Goal: Information Seeking & Learning: Find specific fact

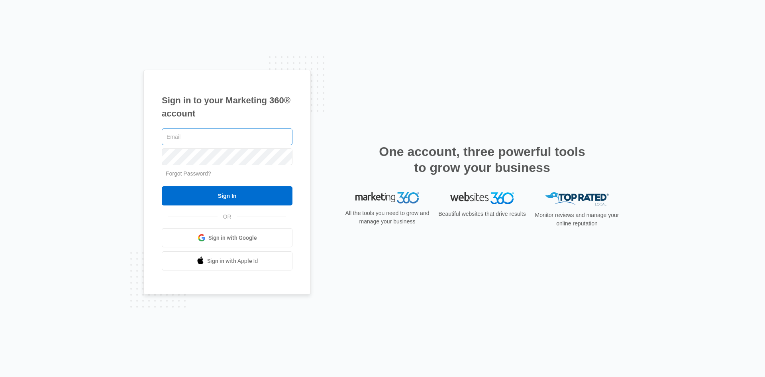
click at [231, 134] on input "text" at bounding box center [227, 136] width 131 height 17
type input "[PERSON_NAME][EMAIL_ADDRESS][DOMAIN_NAME]"
click at [162, 186] on input "Sign In" at bounding box center [227, 195] width 131 height 19
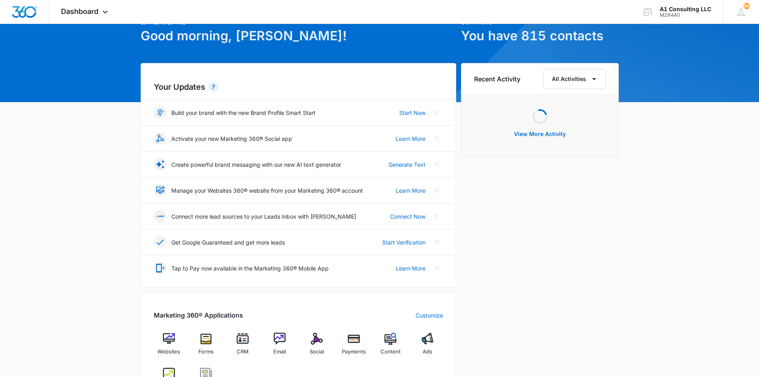
scroll to position [43, 0]
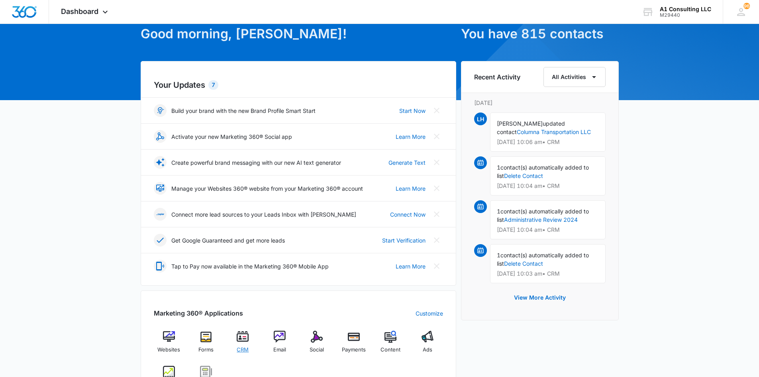
click at [238, 338] on img at bounding box center [243, 336] width 12 height 12
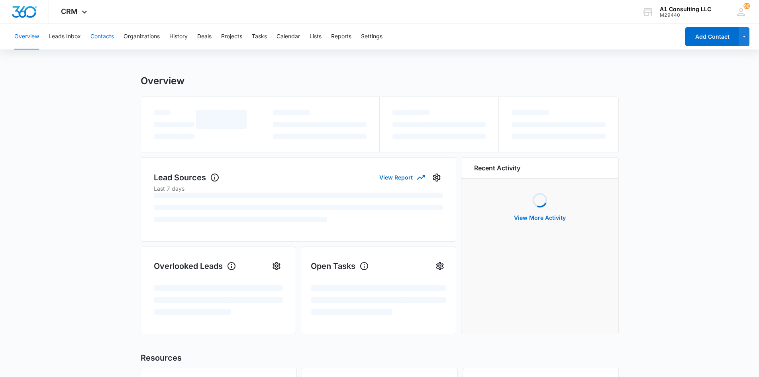
click at [98, 35] on button "Contacts" at bounding box center [102, 37] width 24 height 26
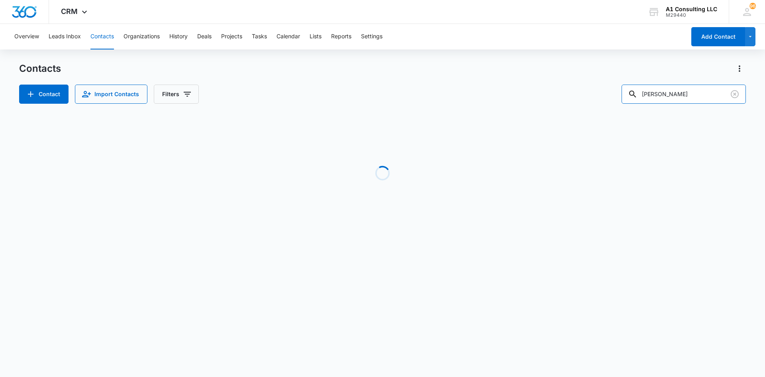
drag, startPoint x: 639, startPoint y: 100, endPoint x: 581, endPoint y: 102, distance: 57.8
click at [581, 102] on div "Contact Import Contacts Filters [PERSON_NAME]" at bounding box center [382, 93] width 727 height 19
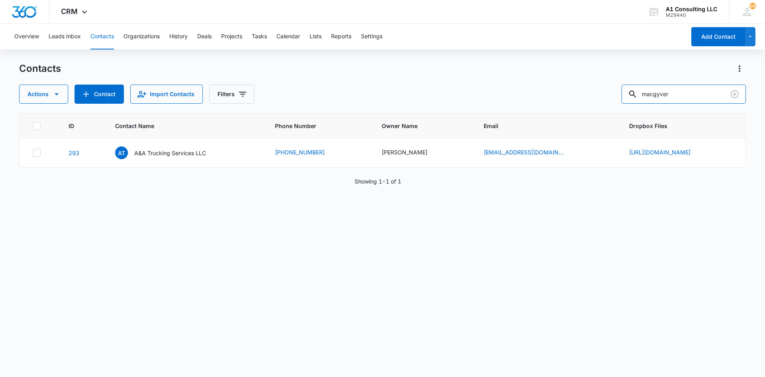
type input "macgyver"
click at [143, 154] on p "MacGyver Enterprise Corp" at bounding box center [169, 153] width 69 height 8
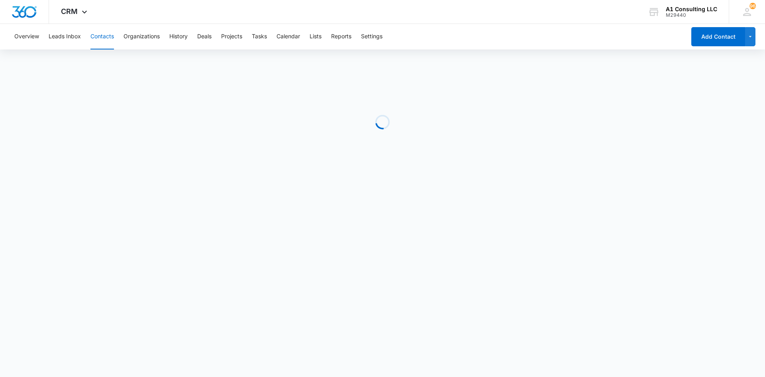
click at [143, 154] on div "Loading" at bounding box center [382, 122] width 727 height 120
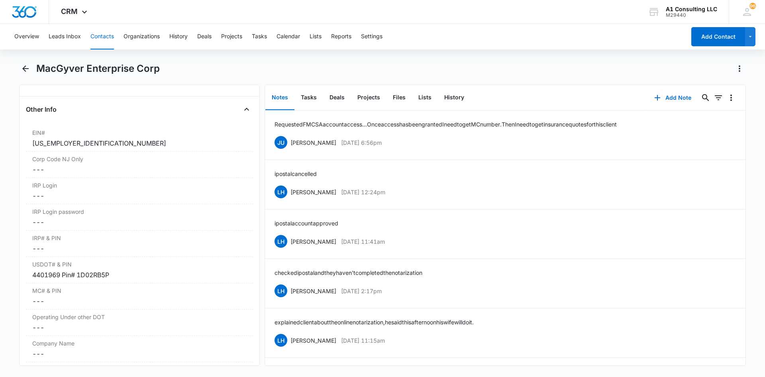
scroll to position [998, 0]
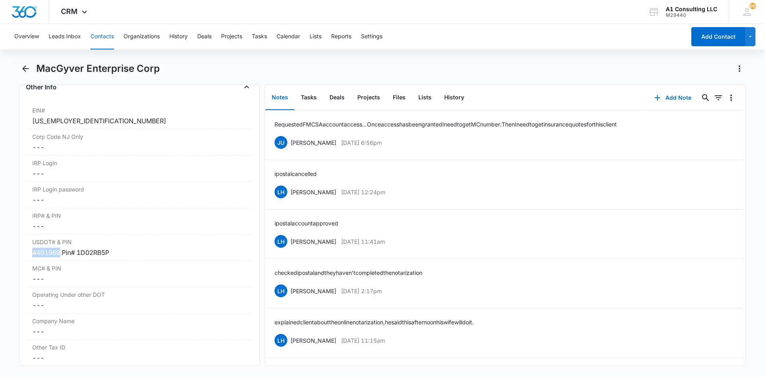
drag, startPoint x: 60, startPoint y: 273, endPoint x: 11, endPoint y: 273, distance: 48.6
click at [11, 273] on main "MacGyver Enterprise Corp Remove ME MacGyver Enterprise Corp Contact Info Name C…" at bounding box center [382, 218] width 765 height 313
copy div "4401969"
click at [526, 44] on div "Overview Leads Inbox Contacts Organizations History Deals Projects Tasks Calend…" at bounding box center [348, 37] width 676 height 26
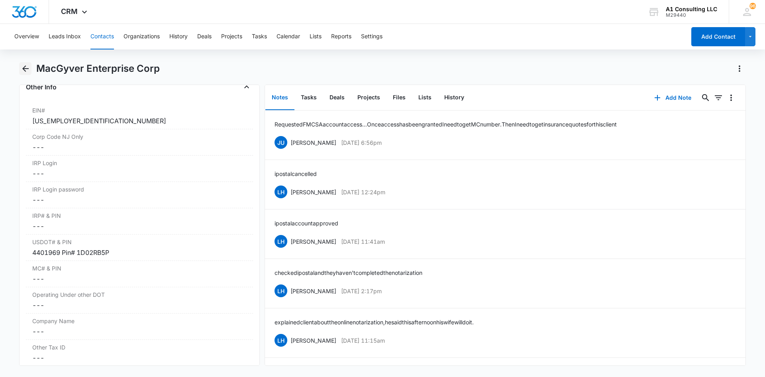
click at [24, 68] on icon "Back" at bounding box center [25, 68] width 6 height 6
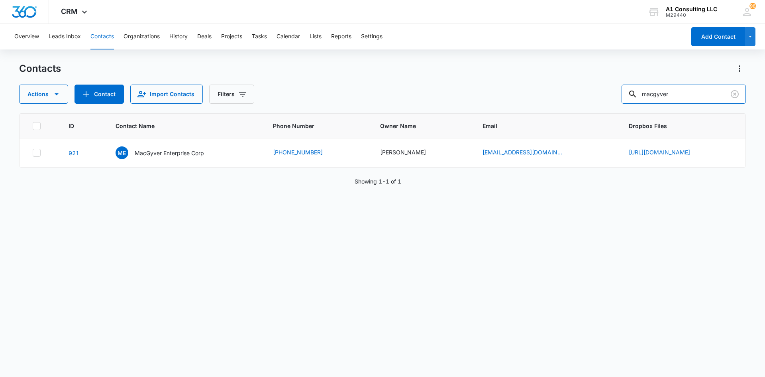
drag, startPoint x: 683, startPoint y: 90, endPoint x: 611, endPoint y: 100, distance: 72.4
click at [611, 100] on div "Actions Contact Import Contacts Filters macgyver" at bounding box center [382, 93] width 727 height 19
click at [611, 66] on div "Contacts" at bounding box center [382, 68] width 727 height 13
click at [553, 67] on div "Contacts" at bounding box center [382, 68] width 727 height 13
drag, startPoint x: 685, startPoint y: 93, endPoint x: 644, endPoint y: 94, distance: 41.9
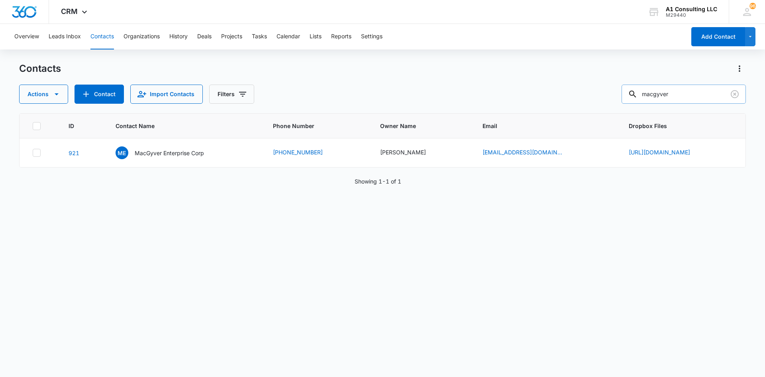
click at [644, 94] on div "macgyver" at bounding box center [684, 93] width 124 height 19
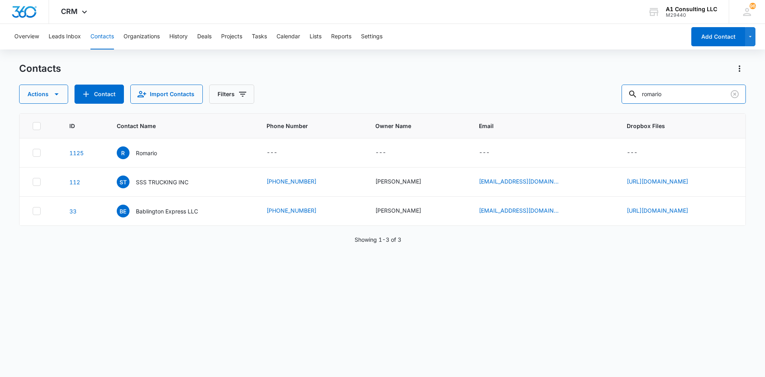
drag, startPoint x: 644, startPoint y: 95, endPoint x: 614, endPoint y: 98, distance: 30.0
click at [614, 98] on div "Actions Contact Import Contacts Filters romario" at bounding box center [382, 93] width 727 height 19
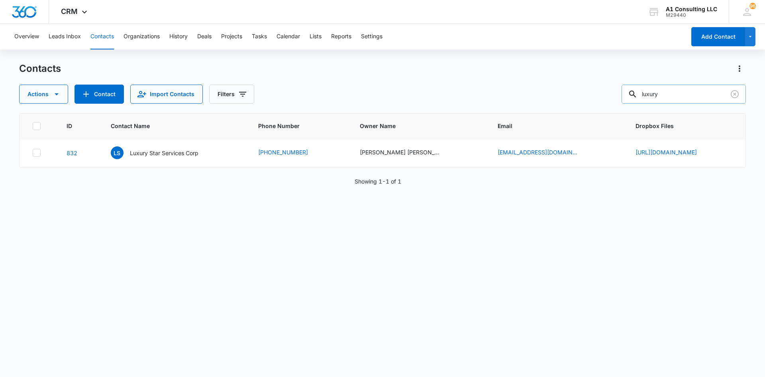
click at [679, 94] on input "luxury" at bounding box center [684, 93] width 124 height 19
type input "l"
click at [531, 96] on div "Actions Contact Import Contacts Filters luxu" at bounding box center [382, 93] width 727 height 19
drag, startPoint x: 679, startPoint y: 97, endPoint x: 624, endPoint y: 97, distance: 55.0
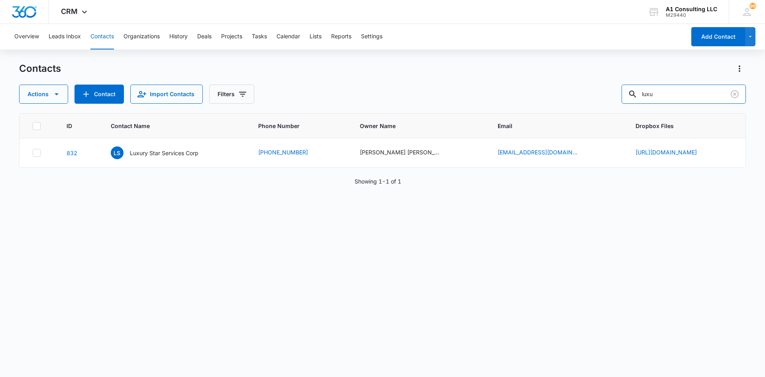
click at [625, 97] on div "Actions Contact Import Contacts Filters luxu" at bounding box center [382, 93] width 727 height 19
type input "nationwide"
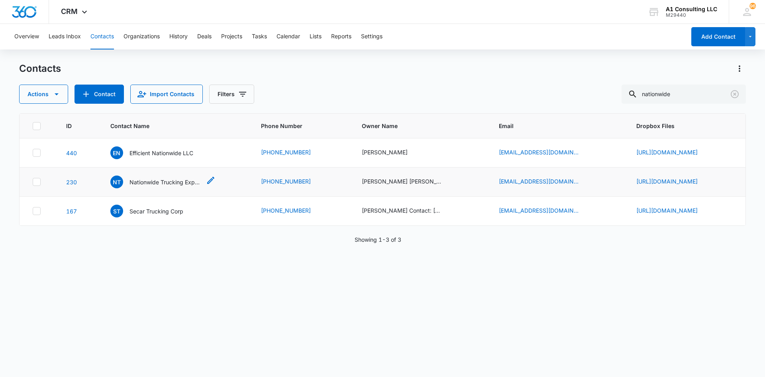
click at [148, 186] on p "Nationwide Trucking Express" at bounding box center [166, 182] width 72 height 8
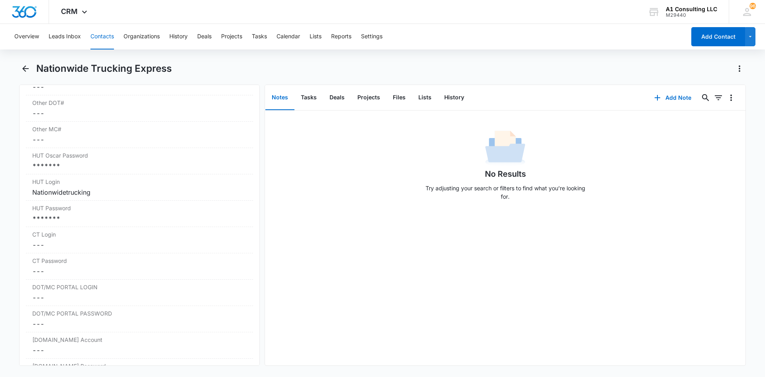
scroll to position [1286, 0]
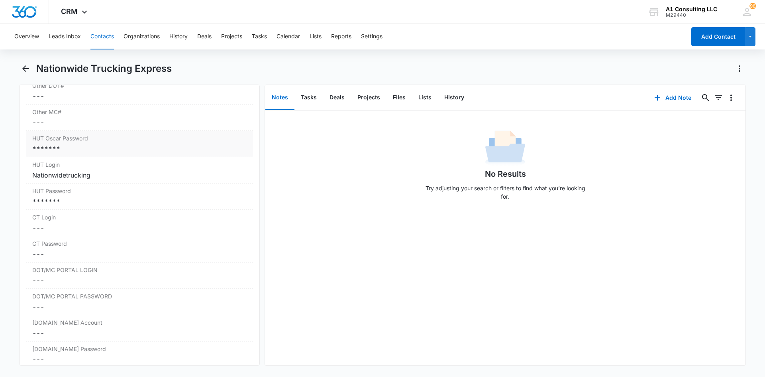
click at [183, 153] on div "*******" at bounding box center [139, 149] width 214 height 10
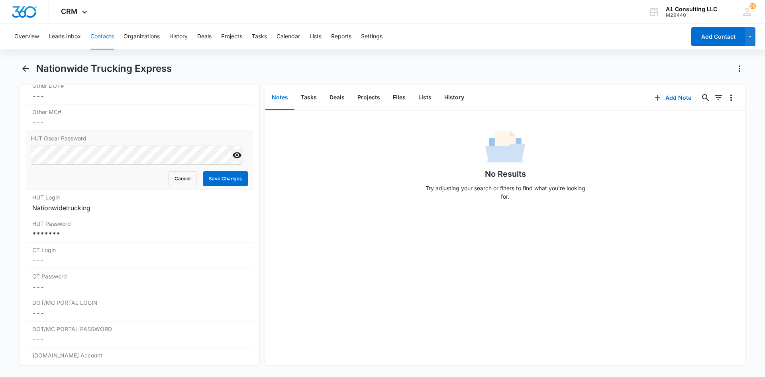
click at [233, 158] on icon "Show" at bounding box center [237, 155] width 9 height 6
click at [1, 163] on main "Nationwide Trucking Express Remove NT Nationwide Trucking Express Contact Info …" at bounding box center [382, 218] width 765 height 313
click at [119, 239] on div "*******" at bounding box center [139, 234] width 214 height 10
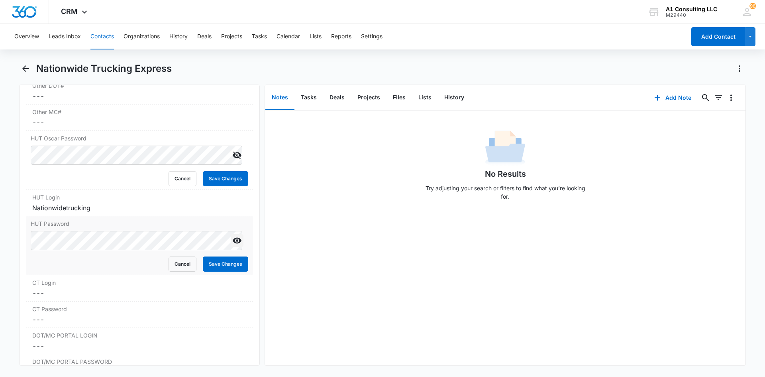
click at [231, 247] on button "Show" at bounding box center [237, 240] width 13 height 13
click at [27, 242] on div "HUT Password Cancel Save Changes" at bounding box center [139, 245] width 227 height 59
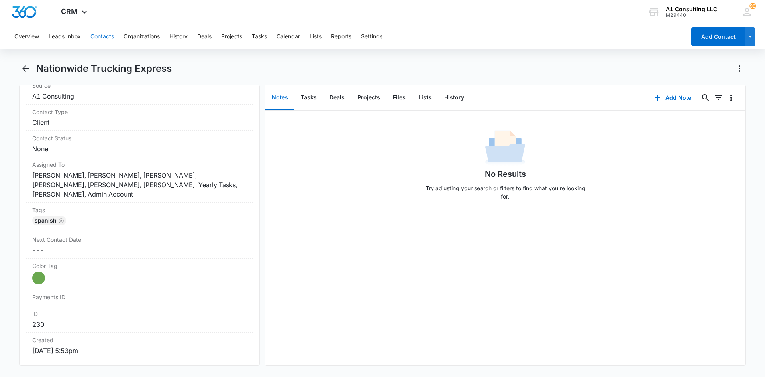
scroll to position [345, 0]
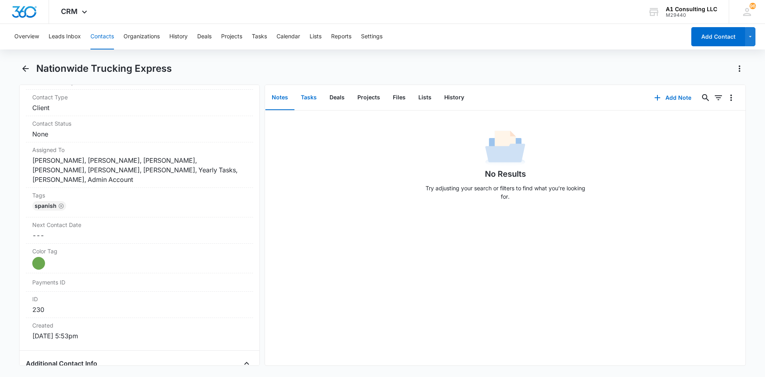
click at [312, 98] on button "Tasks" at bounding box center [308, 97] width 29 height 25
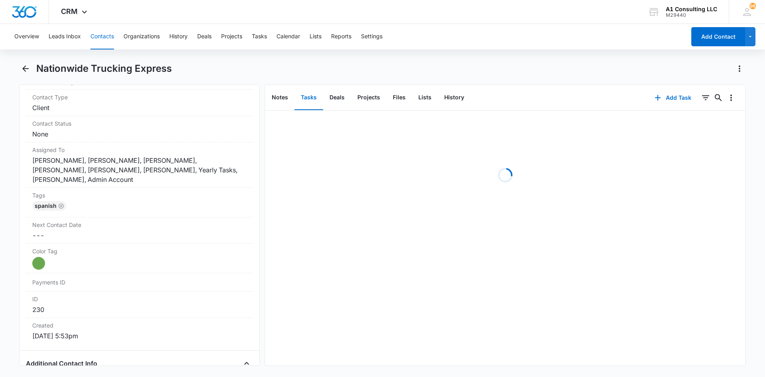
click at [482, 66] on div "Nationwide Trucking Express" at bounding box center [391, 68] width 710 height 13
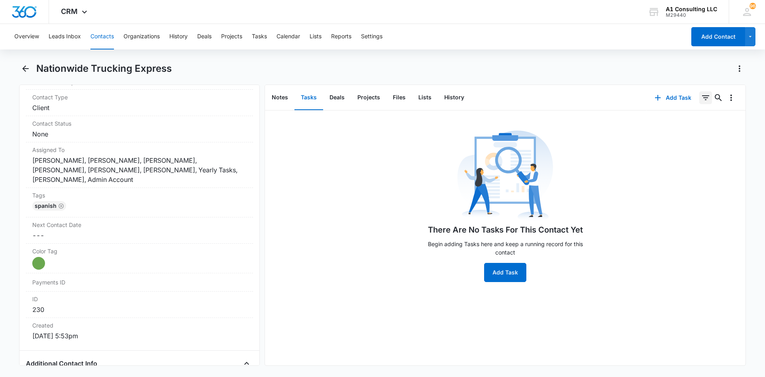
click at [701, 96] on icon "Filters" at bounding box center [706, 98] width 10 height 10
click at [691, 165] on icon "Show Task status filters" at bounding box center [696, 165] width 10 height 10
click at [612, 191] on icon at bounding box center [614, 190] width 5 height 4
click at [611, 190] on input "Incomplete" at bounding box center [611, 190] width 0 height 0
checkbox input "true"
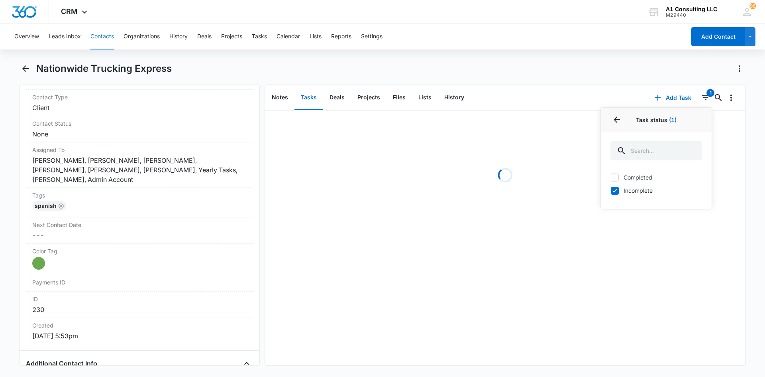
click at [567, 63] on div "Nationwide Trucking Express" at bounding box center [391, 68] width 710 height 13
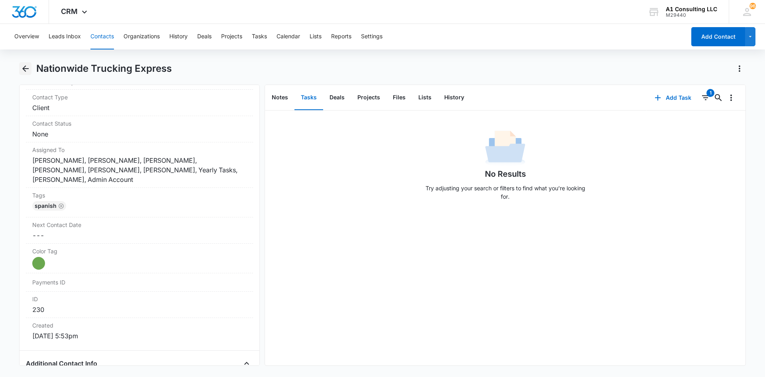
click at [24, 67] on icon "Back" at bounding box center [25, 68] width 6 height 6
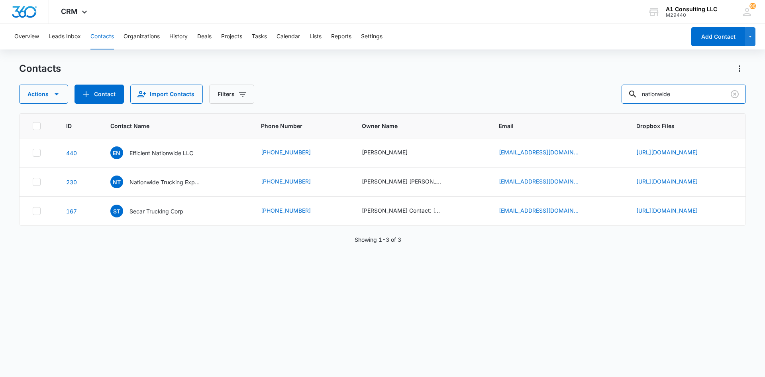
drag, startPoint x: 693, startPoint y: 95, endPoint x: 569, endPoint y: 94, distance: 123.9
click at [569, 94] on div "Actions Contact Import Contacts Filters nationwide" at bounding box center [382, 93] width 727 height 19
type input "j"
type input "heath"
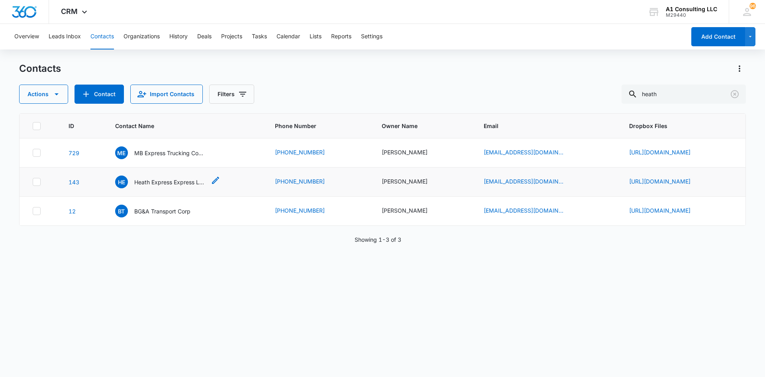
click at [143, 186] on p "Heath Express Express LLC" at bounding box center [170, 182] width 72 height 8
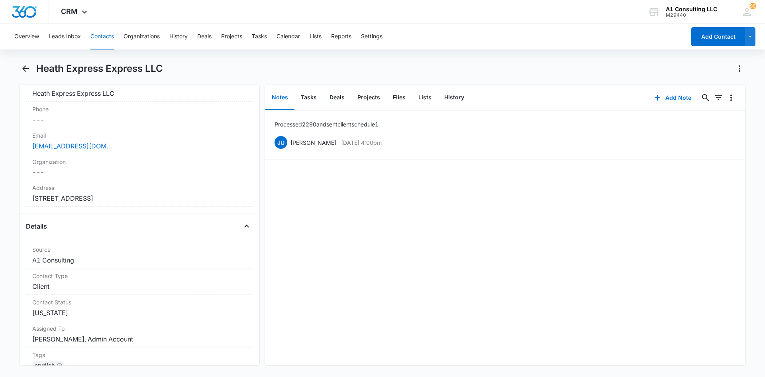
scroll to position [169, 0]
click at [249, 141] on div "Remove HE Heath Express Express LLC Contact Info Name Cancel Save Changes Heath…" at bounding box center [139, 224] width 241 height 281
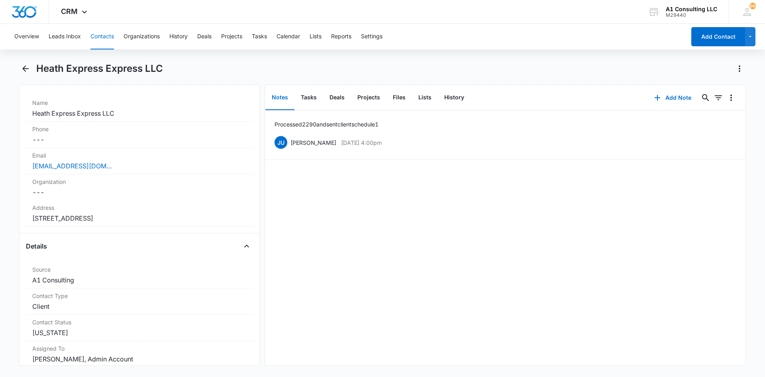
scroll to position [124, 0]
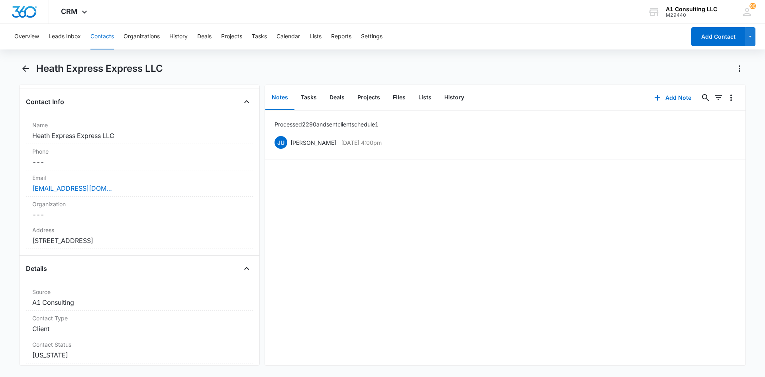
click at [510, 39] on div "Overview Leads Inbox Contacts Organizations History Deals Projects Tasks Calend…" at bounding box center [348, 37] width 676 height 26
click at [310, 97] on button "Tasks" at bounding box center [308, 97] width 29 height 25
click at [457, 53] on div "Overview Leads Inbox Contacts Organizations History Deals Projects Tasks Calend…" at bounding box center [382, 199] width 765 height 351
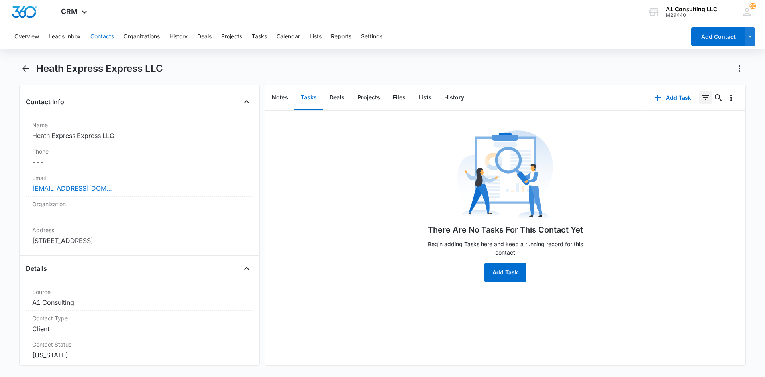
click at [702, 95] on icon "Filters" at bounding box center [705, 97] width 7 height 5
click at [691, 163] on icon "Show Task status filters" at bounding box center [696, 165] width 10 height 10
click at [611, 192] on icon at bounding box center [614, 190] width 7 height 7
click at [611, 190] on input "Incomplete" at bounding box center [611, 190] width 0 height 0
checkbox input "true"
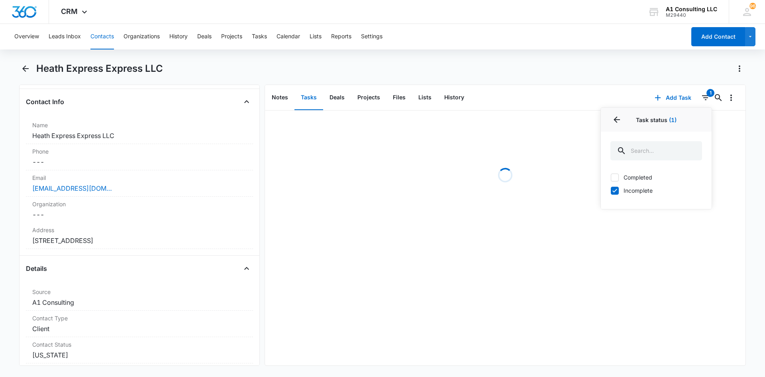
click at [562, 54] on div "Overview Leads Inbox Contacts Organizations History Deals Projects Tasks Calend…" at bounding box center [382, 199] width 765 height 351
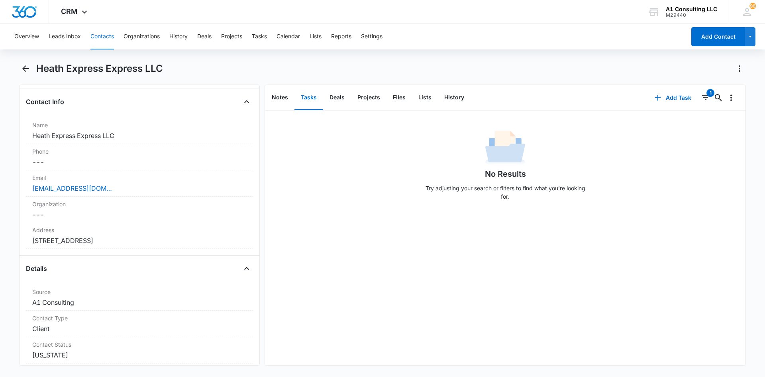
click at [517, 32] on div "Overview Leads Inbox Contacts Organizations History Deals Projects Tasks Calend…" at bounding box center [348, 37] width 676 height 26
click at [481, 39] on div "Overview Leads Inbox Contacts Organizations History Deals Projects Tasks Calend…" at bounding box center [348, 37] width 676 height 26
click at [306, 80] on div "Heath Express Express LLC" at bounding box center [382, 73] width 727 height 22
click at [281, 100] on button "Notes" at bounding box center [279, 97] width 29 height 25
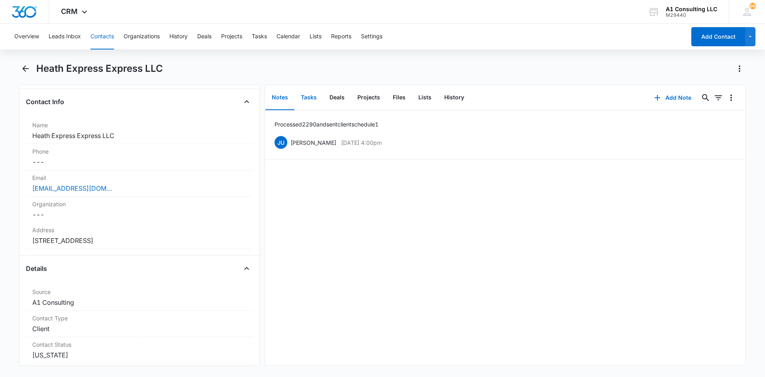
click at [303, 100] on button "Tasks" at bounding box center [308, 97] width 29 height 25
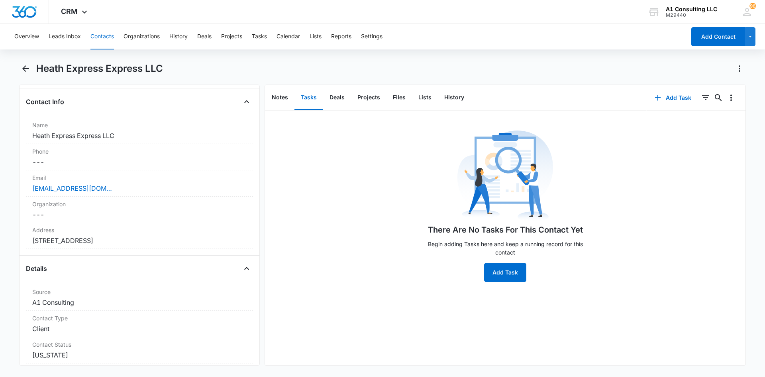
click at [408, 61] on div "Overview Leads Inbox Contacts Organizations History Deals Projects Tasks Calend…" at bounding box center [382, 199] width 765 height 351
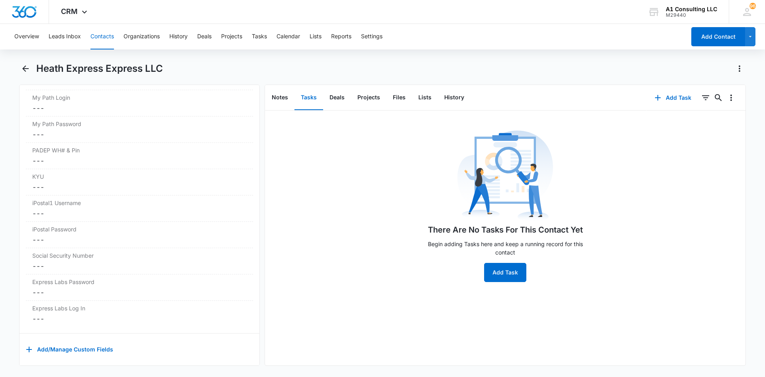
scroll to position [1563, 0]
click at [435, 76] on div "Heath Express Express LLC" at bounding box center [382, 73] width 727 height 22
click at [282, 95] on button "Notes" at bounding box center [279, 97] width 29 height 25
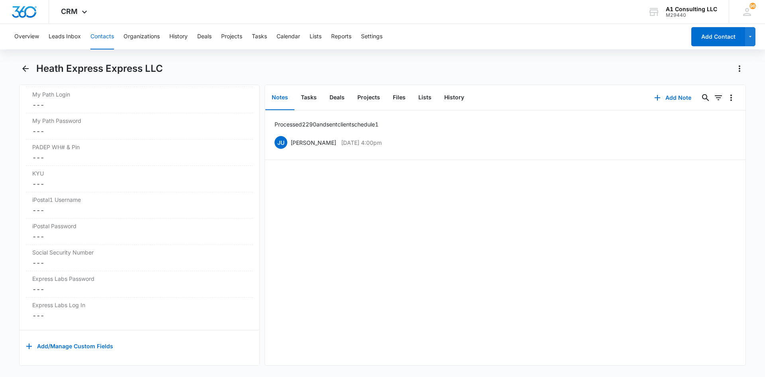
drag, startPoint x: 534, startPoint y: 71, endPoint x: 535, endPoint y: 60, distance: 10.4
click at [534, 71] on div "Heath Express Express LLC" at bounding box center [391, 68] width 710 height 13
click at [28, 68] on icon "Back" at bounding box center [25, 68] width 6 height 6
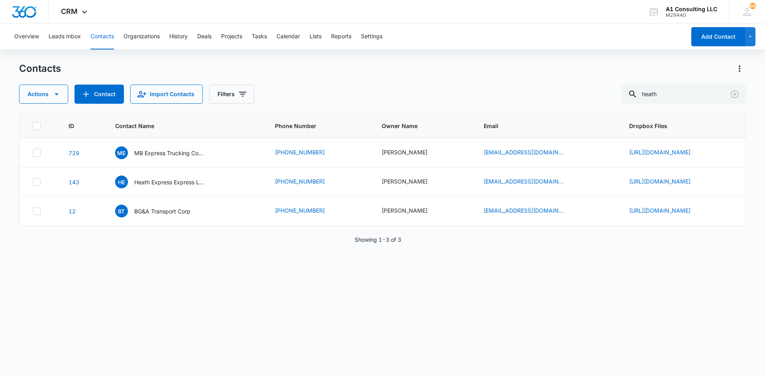
click at [513, 56] on div "Overview Leads Inbox Contacts Organizations History Deals Projects Tasks Calend…" at bounding box center [382, 200] width 765 height 352
drag, startPoint x: 665, startPoint y: 93, endPoint x: 643, endPoint y: 93, distance: 22.3
click at [643, 93] on div "heath" at bounding box center [684, 93] width 124 height 19
click at [558, 45] on div "Overview Leads Inbox Contacts Organizations History Deals Projects Tasks Calend…" at bounding box center [348, 37] width 676 height 26
click at [675, 94] on input "text" at bounding box center [690, 93] width 112 height 19
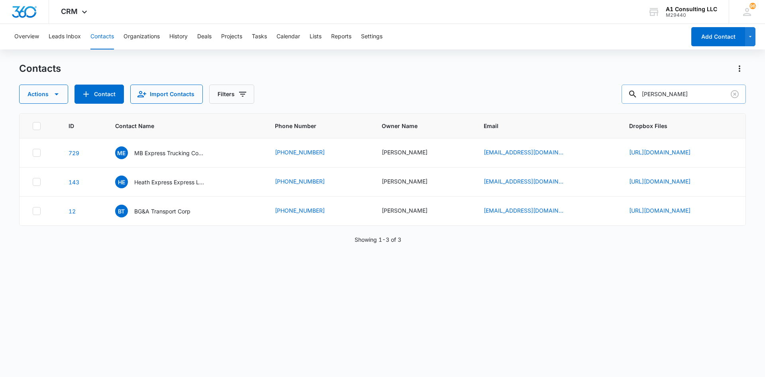
type input "[PERSON_NAME]"
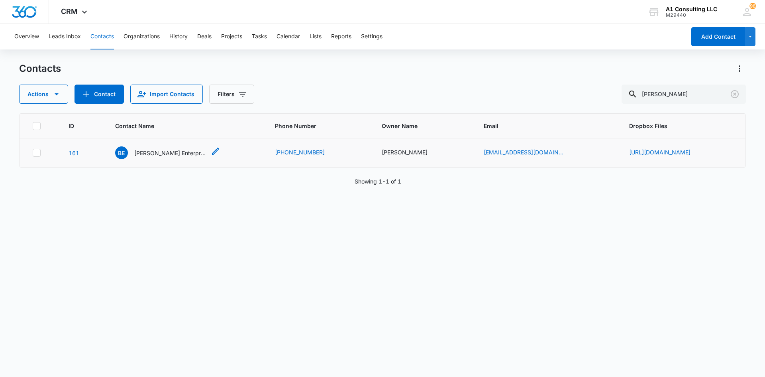
click at [138, 157] on p "[PERSON_NAME] Enterprise Corp" at bounding box center [170, 153] width 72 height 8
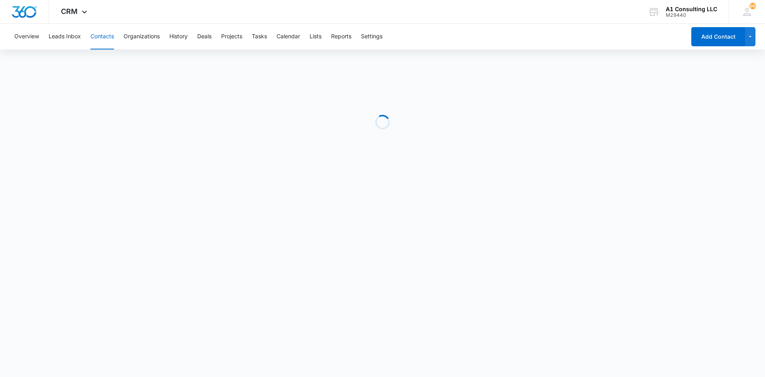
click at [517, 31] on div "Overview Leads Inbox Contacts Organizations History Deals Projects Tasks Calend…" at bounding box center [348, 37] width 676 height 26
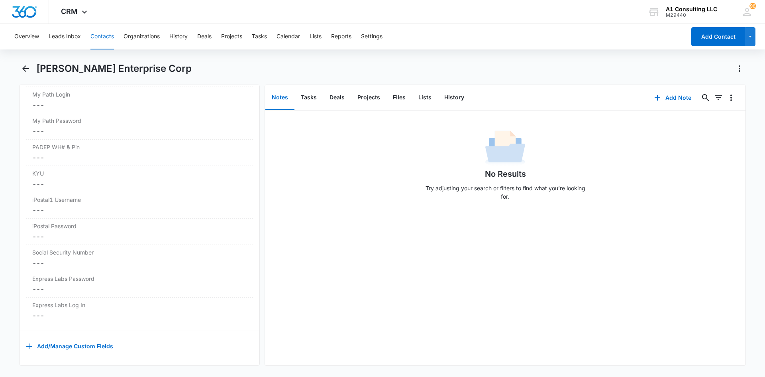
scroll to position [1572, 0]
click at [312, 100] on button "Tasks" at bounding box center [308, 97] width 29 height 25
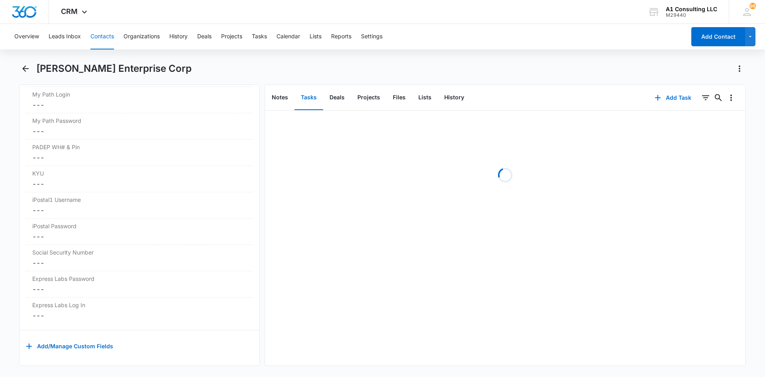
click at [334, 49] on div "Overview Leads Inbox Contacts Organizations History Deals Projects Tasks Calend…" at bounding box center [382, 199] width 765 height 351
click at [576, 67] on div "[PERSON_NAME] Enterprise Corp" at bounding box center [391, 68] width 710 height 13
click at [544, 19] on div "CRM Apps Websites Forms CRM Email Social Payments POS Content Ads Intelligence …" at bounding box center [382, 12] width 765 height 24
click at [493, 27] on div "Overview Leads Inbox Contacts Organizations History Deals Projects Tasks Calend…" at bounding box center [348, 37] width 676 height 26
